Goal: Task Accomplishment & Management: Use online tool/utility

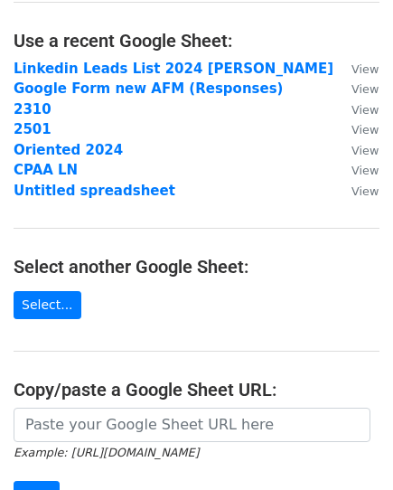
scroll to position [181, 0]
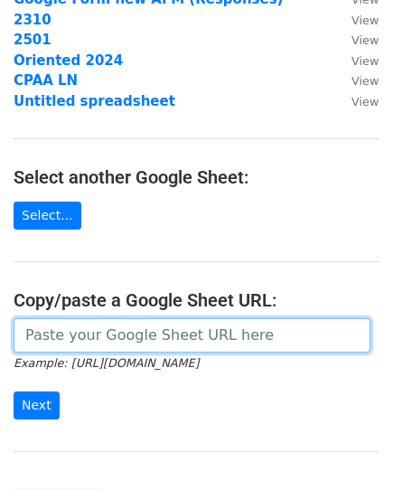
click at [149, 328] on input "url" at bounding box center [192, 335] width 357 height 34
paste input "[URL][DOMAIN_NAME]"
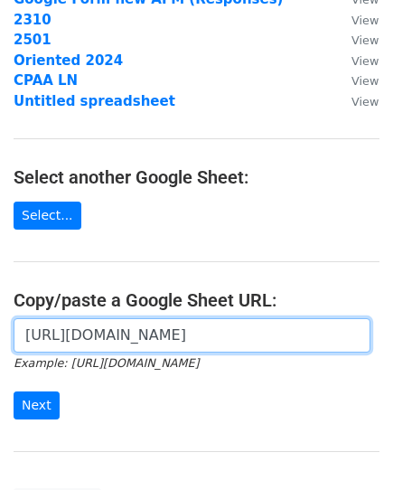
scroll to position [0, 511]
type input "[URL][DOMAIN_NAME]"
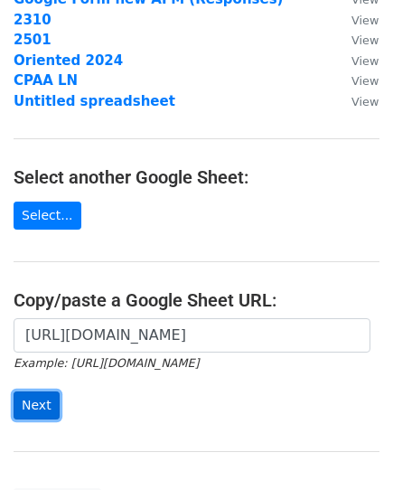
click at [51, 407] on input "Next" at bounding box center [37, 405] width 46 height 28
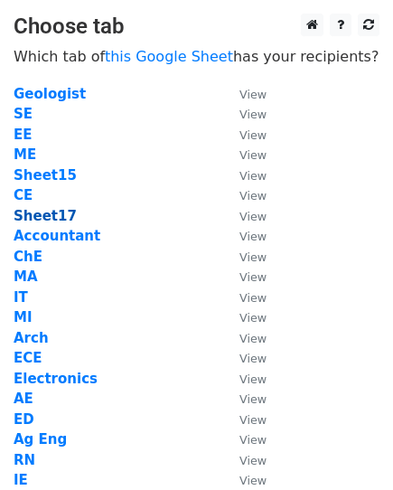
click at [42, 214] on strong "Sheet17" at bounding box center [45, 216] width 63 height 16
click at [49, 218] on strong "Sheet17" at bounding box center [45, 216] width 63 height 16
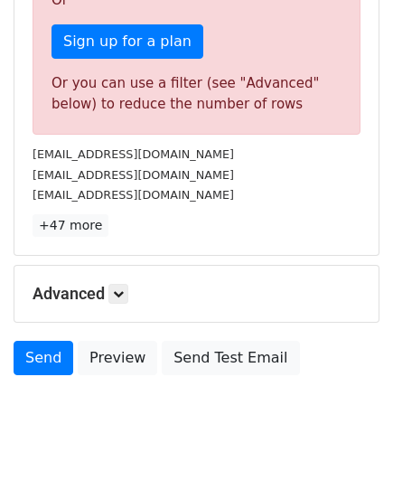
scroll to position [604, 0]
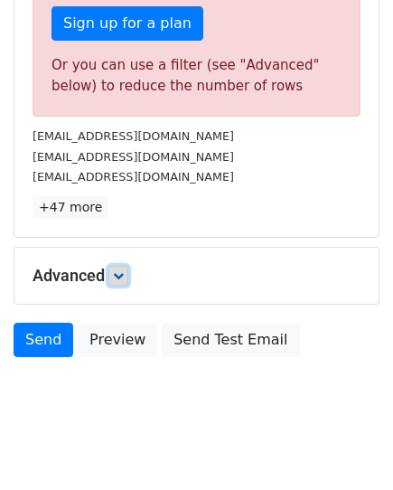
click at [123, 270] on icon at bounding box center [118, 275] width 11 height 11
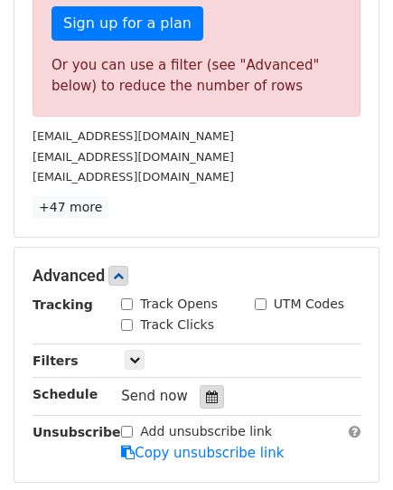
click at [212, 385] on div at bounding box center [212, 396] width 24 height 23
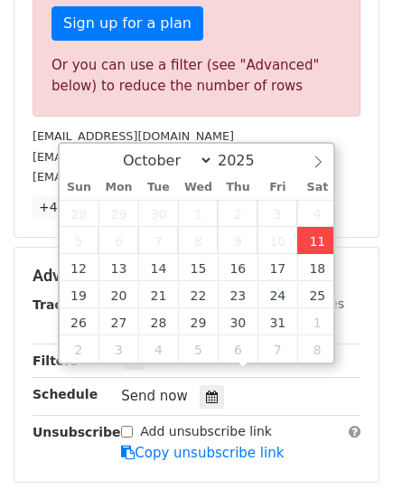
type input "2025-10-11 14:31"
type input "02"
type input "31"
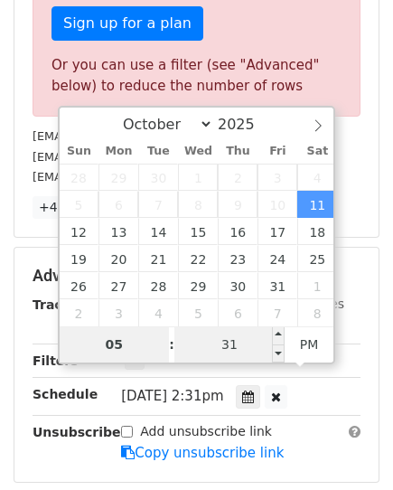
type input "05"
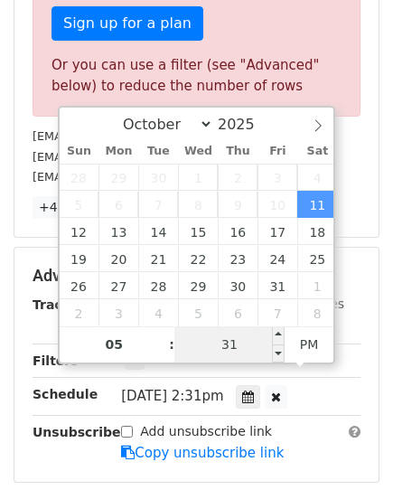
type input "2025-10-11 17:31"
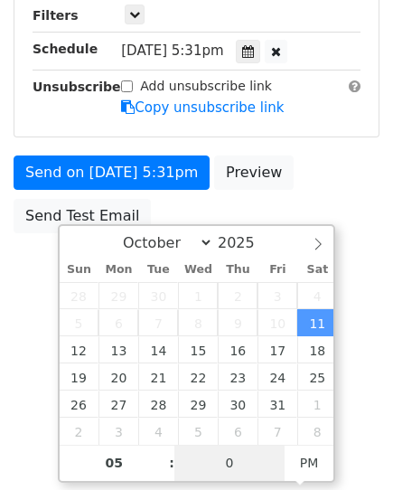
type input "00"
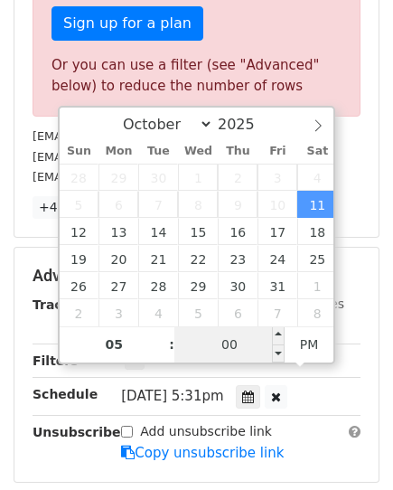
click at [254, 348] on input "00" at bounding box center [229, 344] width 110 height 36
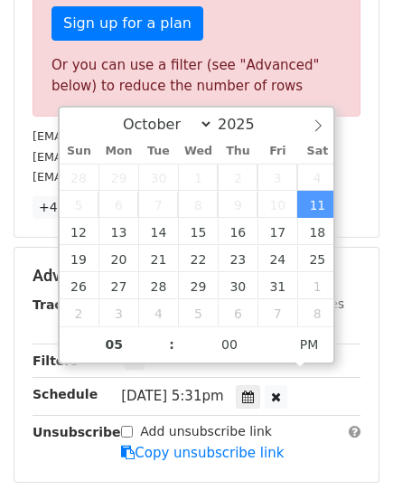
type input "2025-10-11 17:00"
click at [282, 447] on div "Advanced Tracking Track Opens UTM Codes Track Clicks Filters Only include sprea…" at bounding box center [196, 365] width 364 height 234
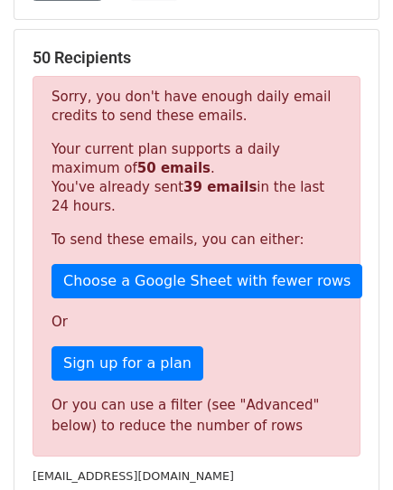
scroll to position [61, 0]
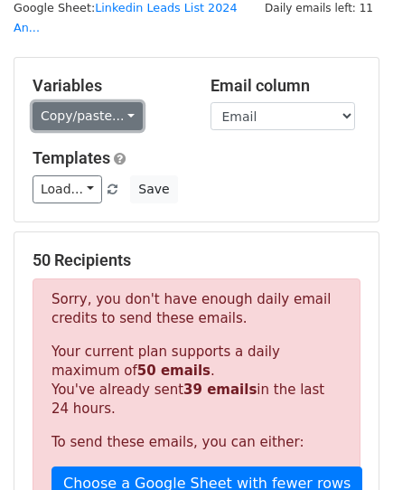
click at [70, 102] on link "Copy/paste..." at bounding box center [88, 116] width 110 height 28
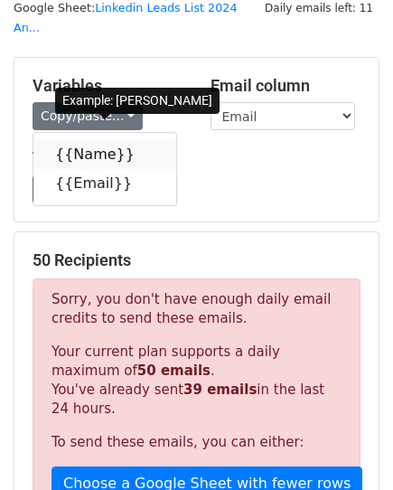
click at [71, 140] on link "{{Name}}" at bounding box center [104, 154] width 143 height 29
